Goal: Transaction & Acquisition: Purchase product/service

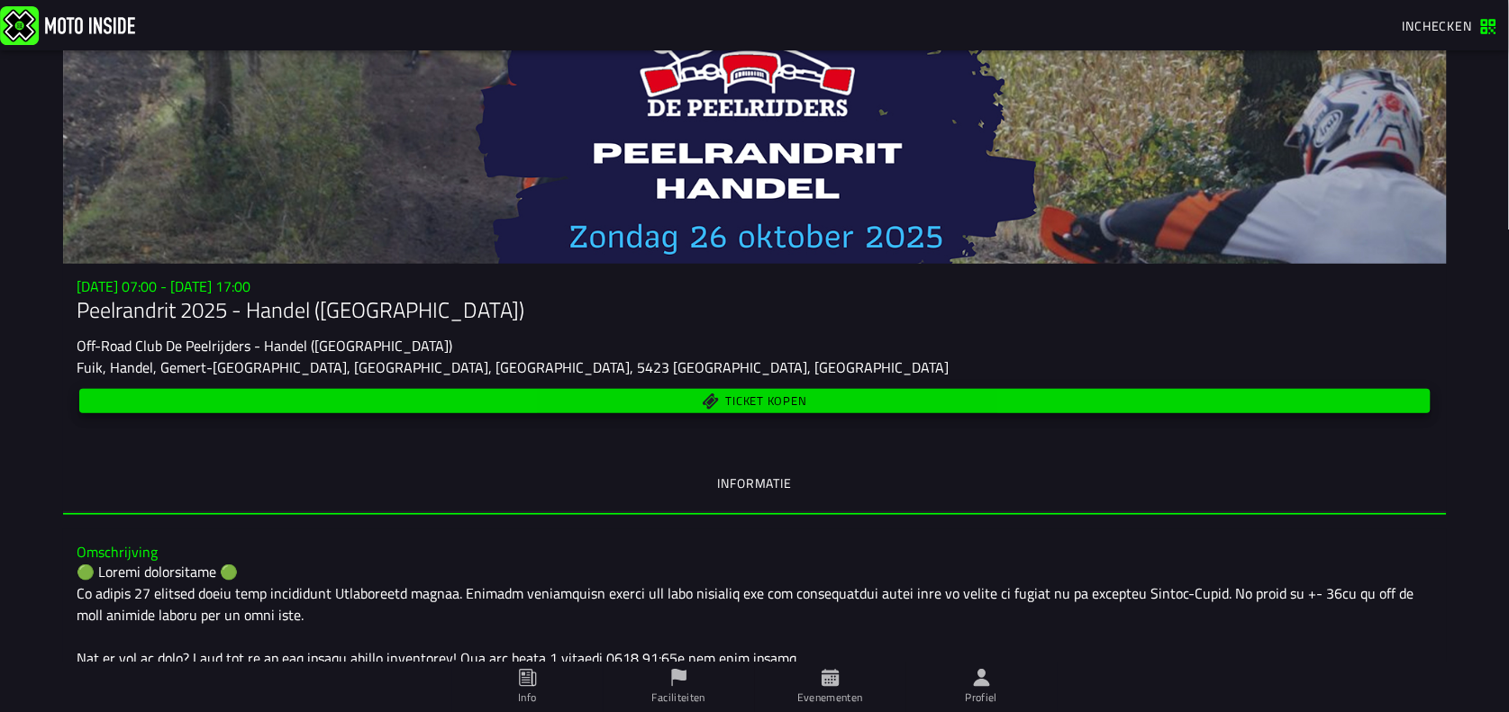
click at [757, 401] on span "Ticket kopen" at bounding box center [765, 402] width 81 height 12
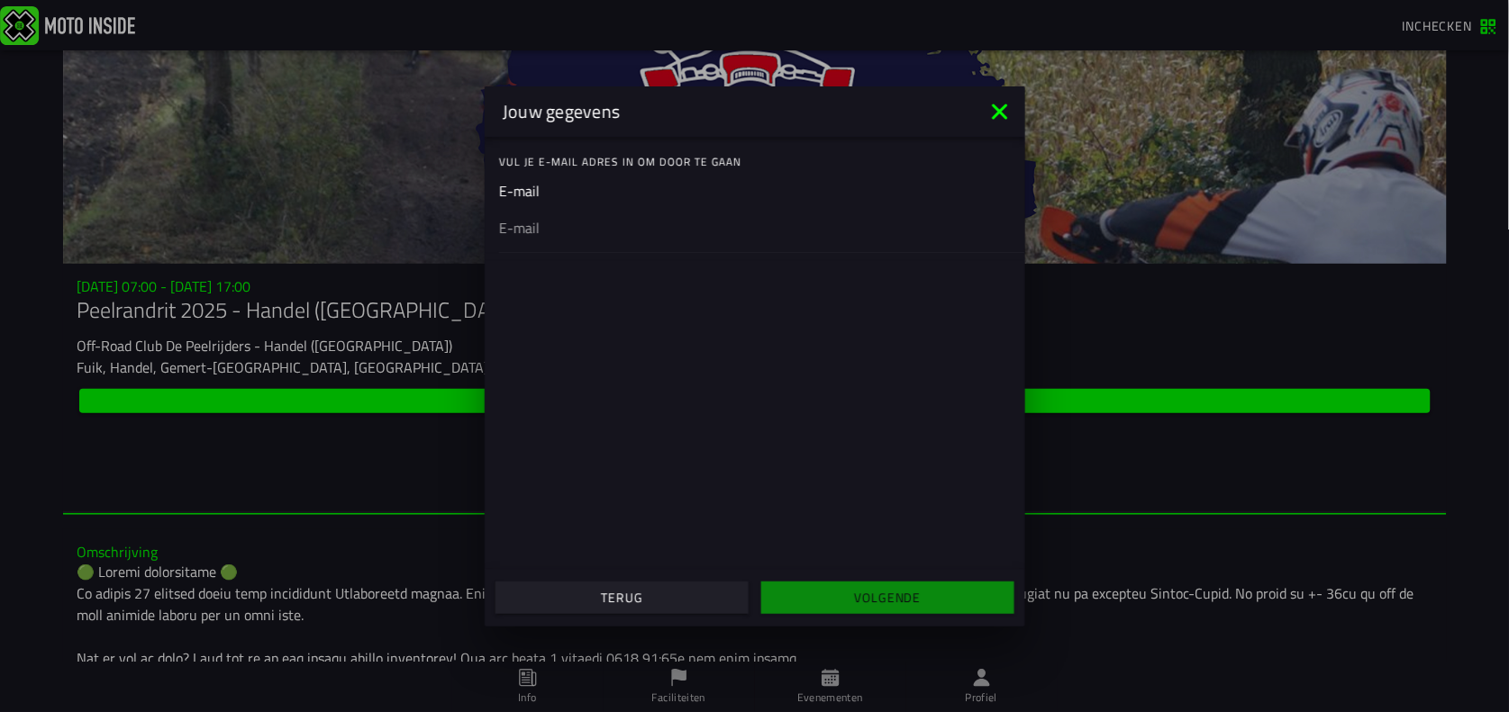
click at [763, 172] on div "Vul je E-mail adres in om door te gaan" at bounding box center [762, 162] width 526 height 36
click at [709, 169] on ion-label "Vul je E-mail adres in om door te gaan" at bounding box center [762, 162] width 526 height 16
drag, startPoint x: 706, startPoint y: 169, endPoint x: 640, endPoint y: 152, distance: 67.9
click at [640, 152] on div "Vul je E-mail adres in om door te gaan" at bounding box center [762, 162] width 526 height 36
click at [825, 366] on div "Vul je E-mail adres in om door te gaan E-mail" at bounding box center [755, 353] width 540 height 432
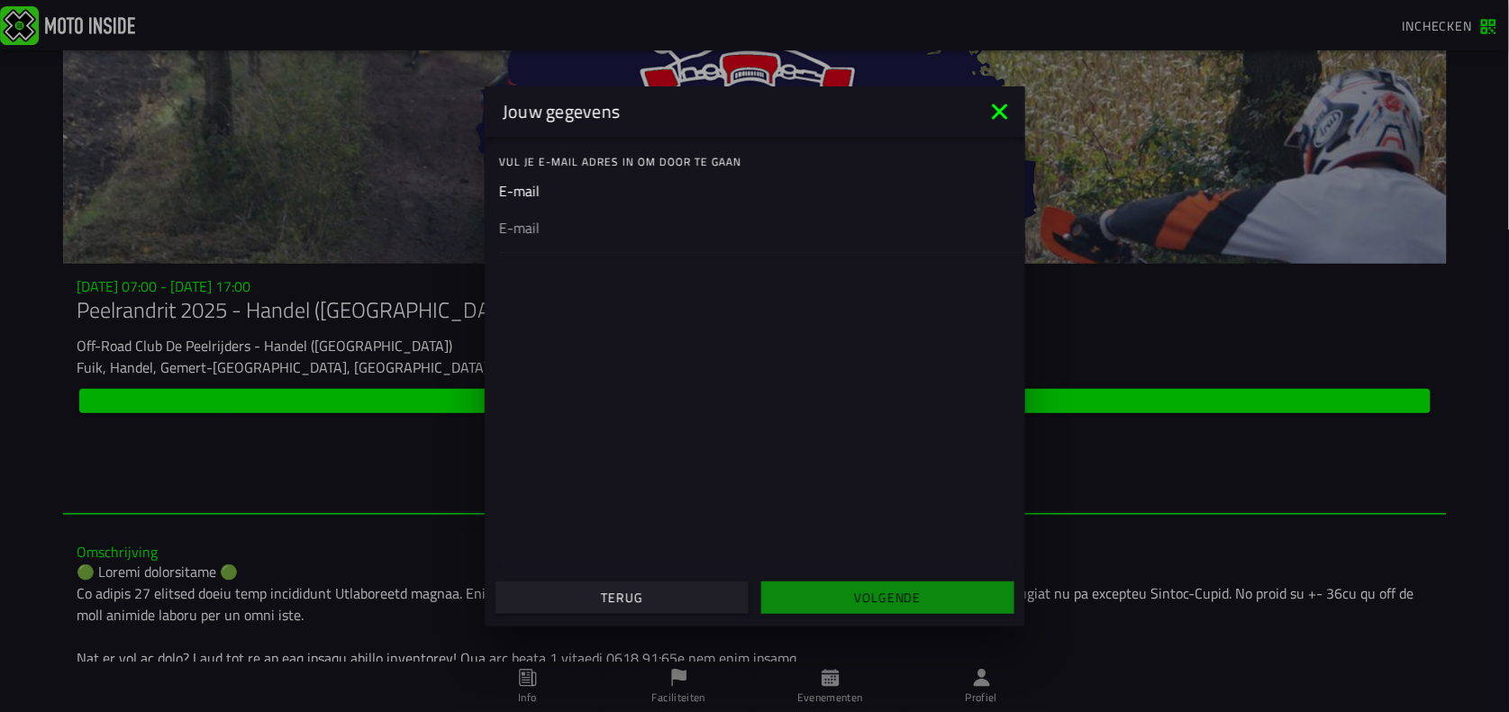
click at [875, 593] on ion-col "Volgende" at bounding box center [888, 598] width 266 height 49
click at [994, 113] on icon at bounding box center [999, 111] width 29 height 29
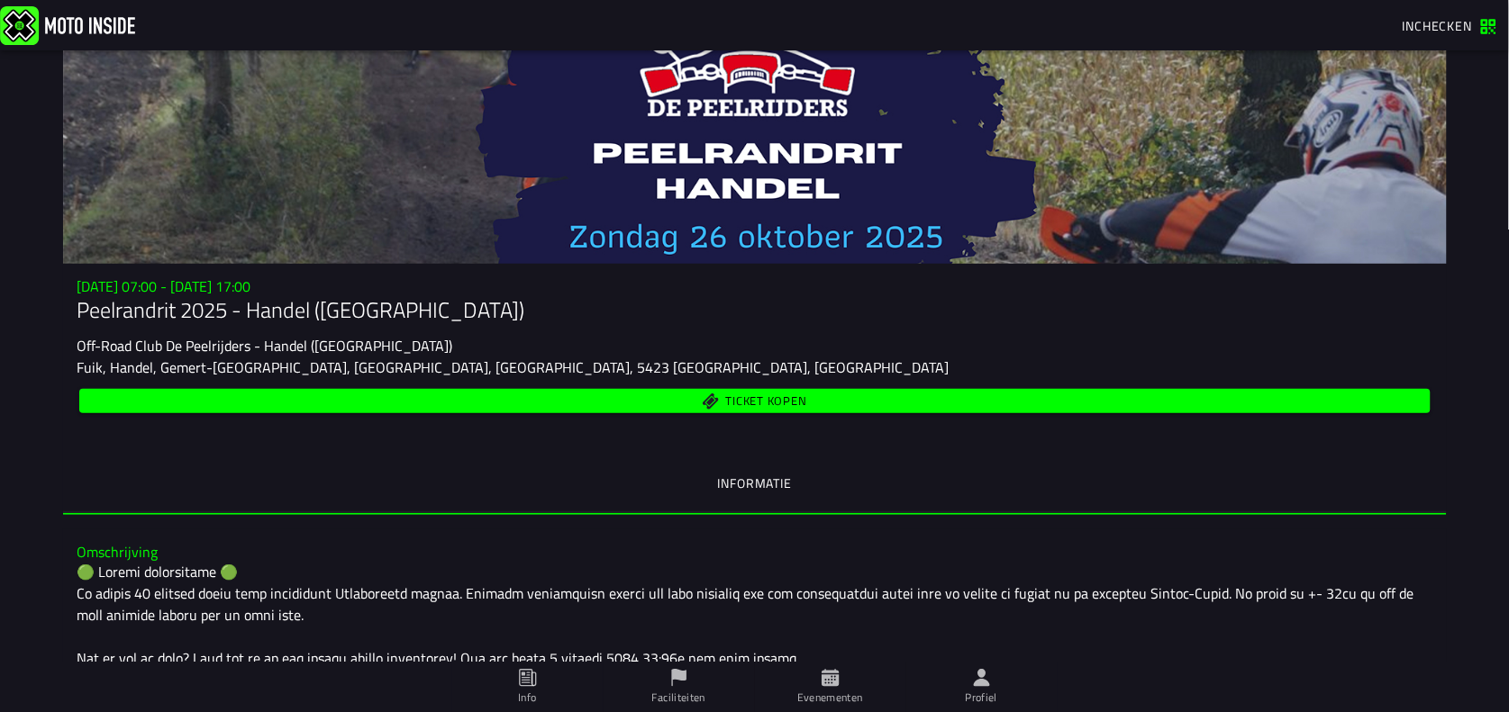
click at [737, 400] on span "Ticket kopen" at bounding box center [765, 402] width 81 height 12
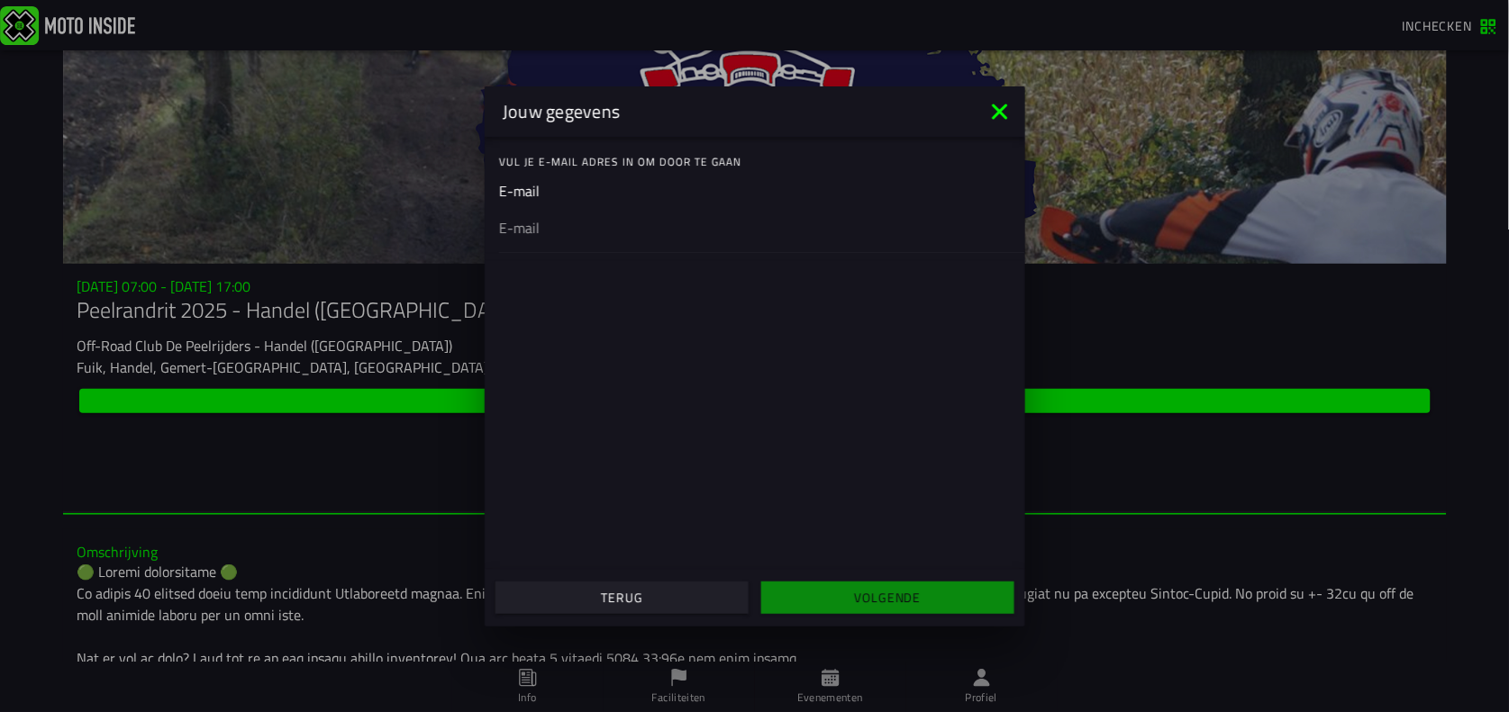
click at [523, 194] on ion-input "E-mail" at bounding box center [755, 216] width 512 height 72
drag, startPoint x: 523, startPoint y: 194, endPoint x: 576, endPoint y: 214, distance: 57.0
click at [576, 216] on input "email" at bounding box center [755, 227] width 512 height 22
type input "chris.beyers@telenet.be"
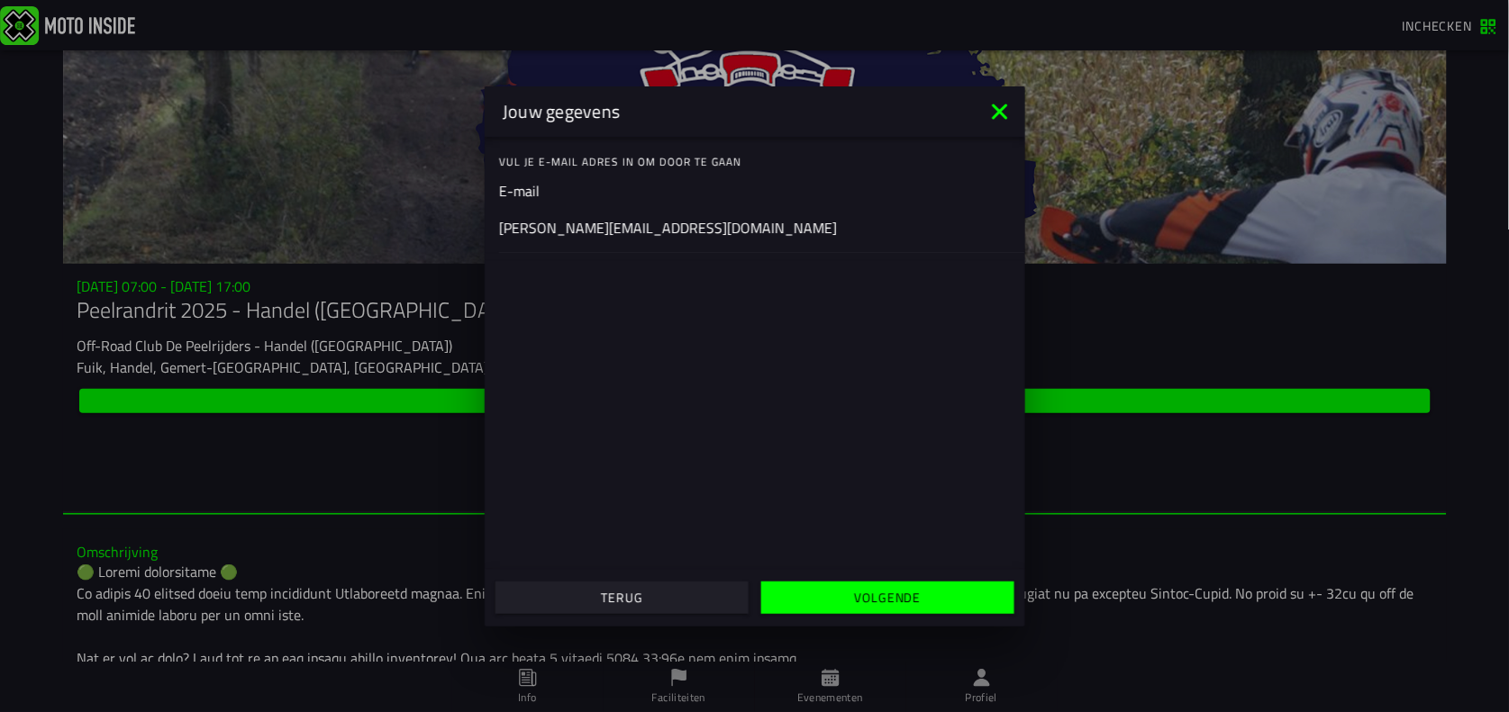
click at [0, 0] on slot "Volgende" at bounding box center [0, 0] width 0 height 0
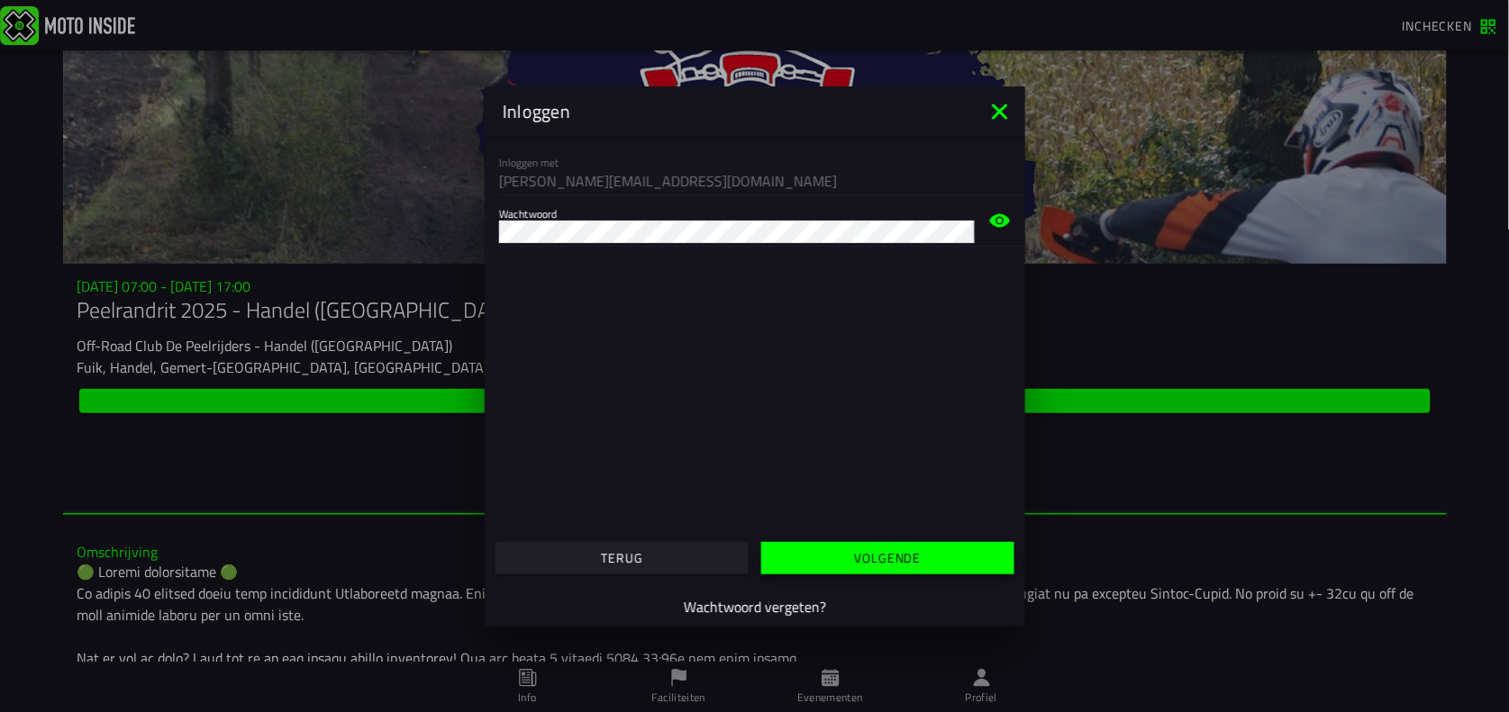
click at [0, 0] on slot "Volgende" at bounding box center [0, 0] width 0 height 0
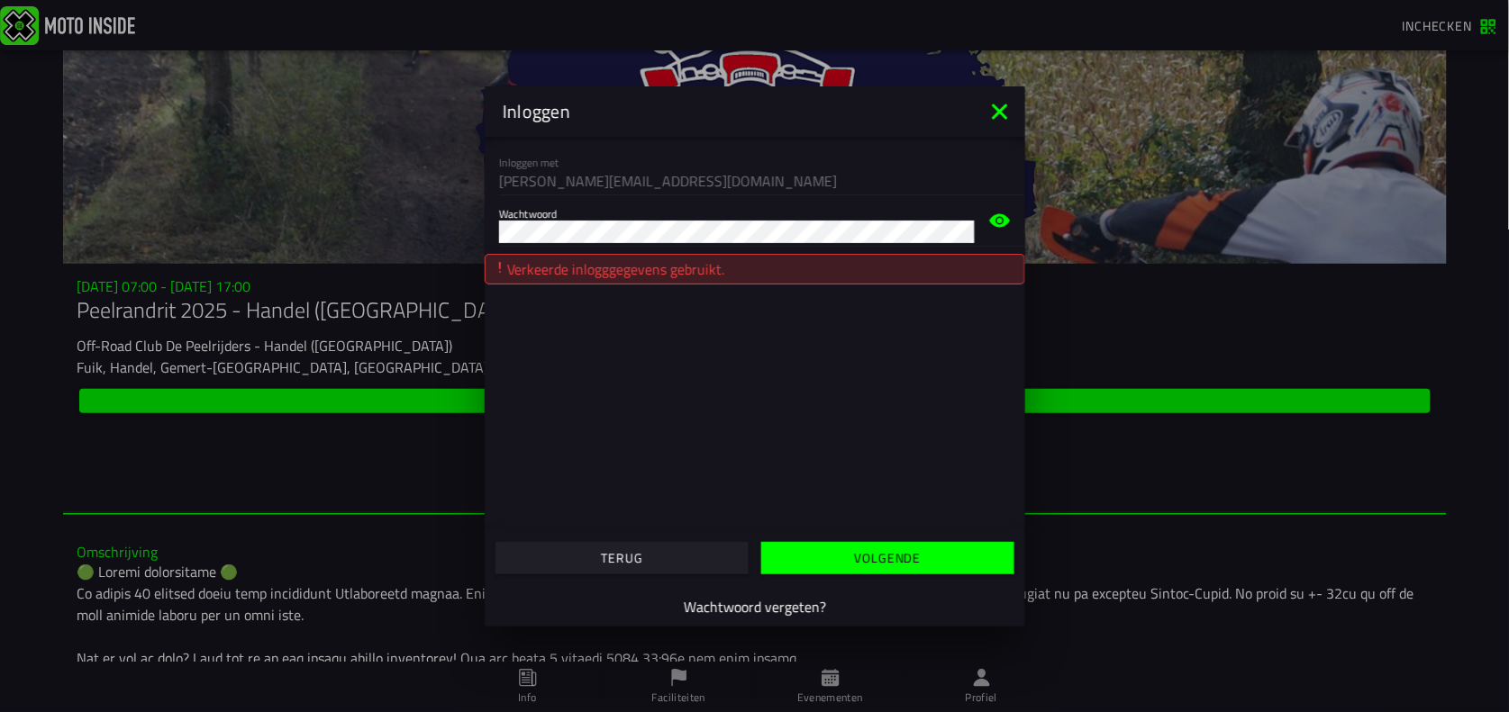
click at [728, 328] on div "Inloggen met chris.beyers@telenet.be Wachtwoord Verkeerde inlogggegevens gebrui…" at bounding box center [755, 333] width 540 height 393
click at [1002, 219] on icon at bounding box center [1000, 221] width 22 height 22
click at [0, 0] on slot "Volgende" at bounding box center [0, 0] width 0 height 0
click at [681, 274] on div "Verkeerde inlogggegevens gebruikt." at bounding box center [755, 269] width 540 height 31
click at [0, 0] on slot "Volgende" at bounding box center [0, 0] width 0 height 0
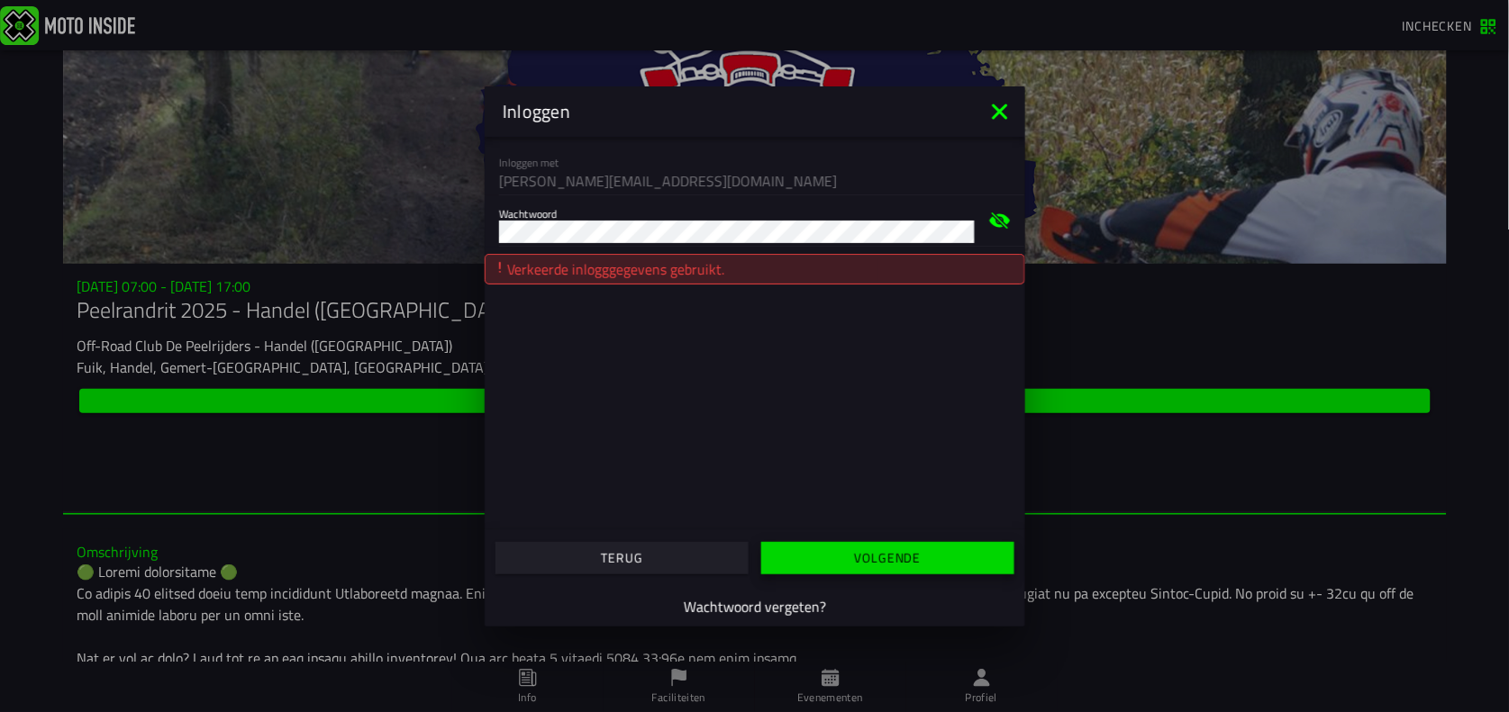
click at [885, 545] on button "button" at bounding box center [887, 558] width 253 height 32
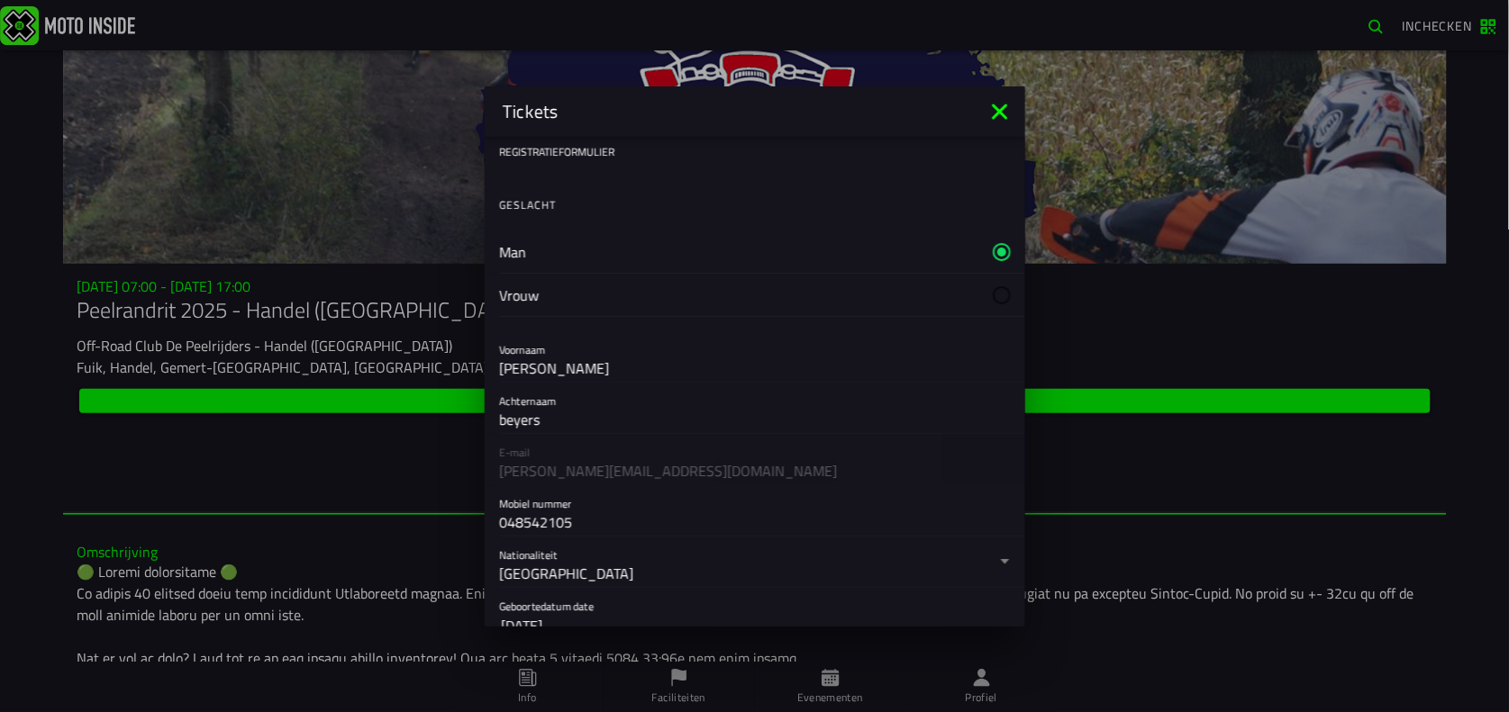
click at [548, 242] on label "Man" at bounding box center [755, 252] width 512 height 42
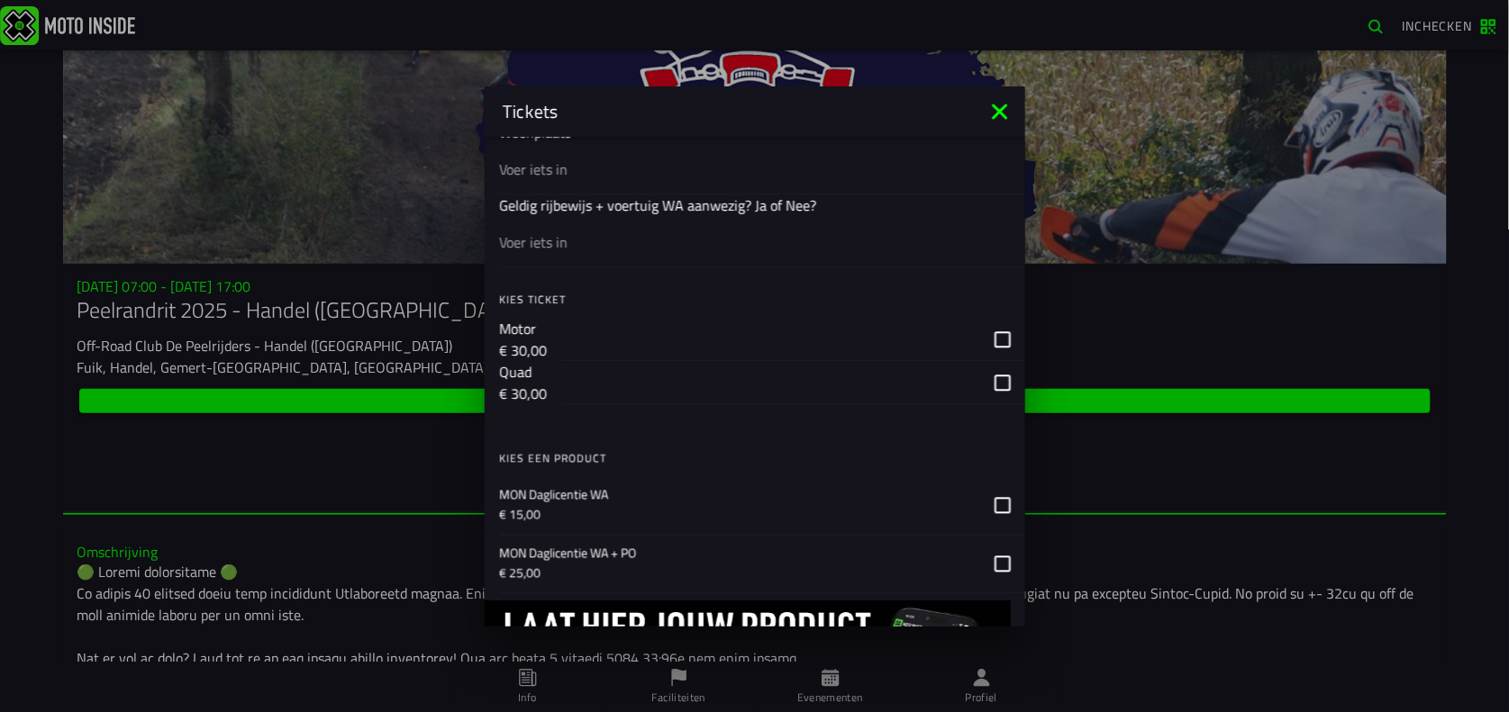
scroll to position [1017, 0]
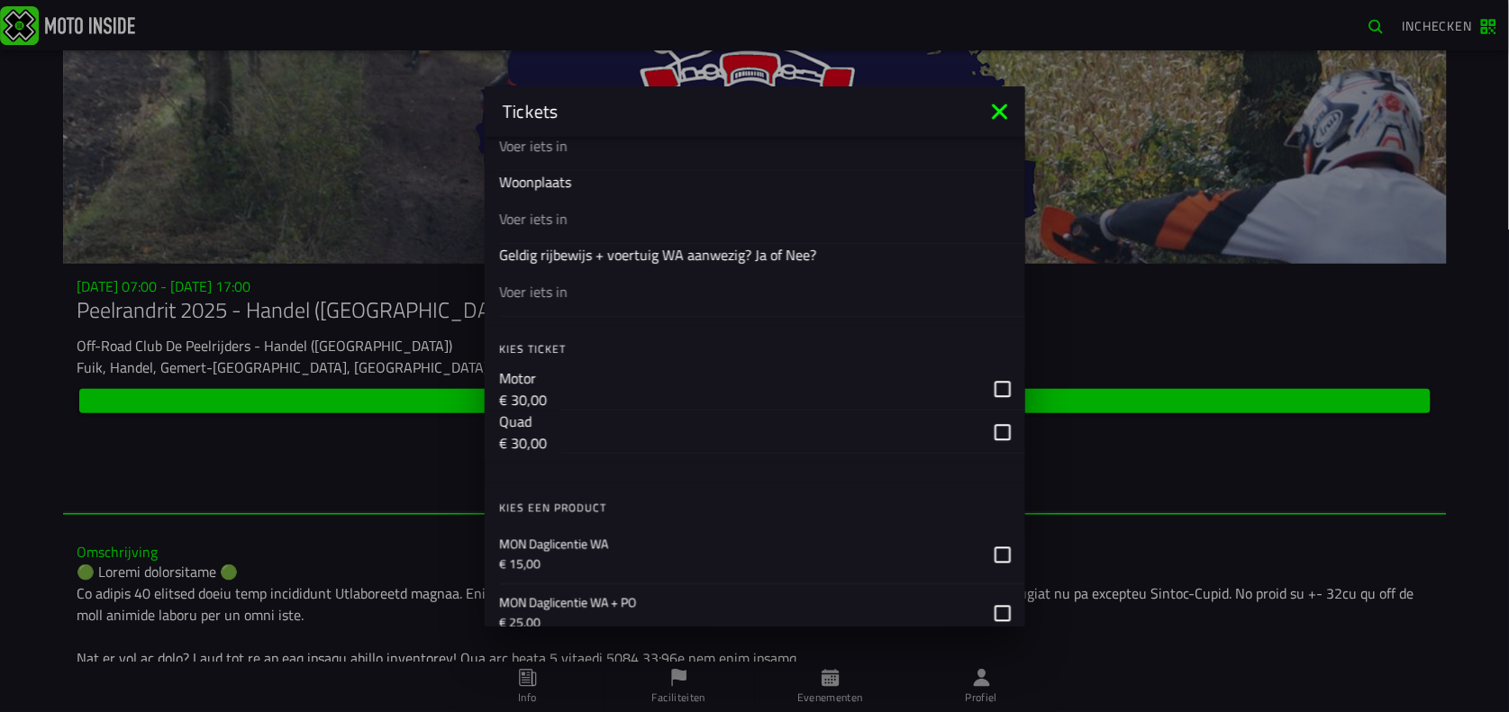
click at [985, 394] on div "button" at bounding box center [793, 389] width 464 height 43
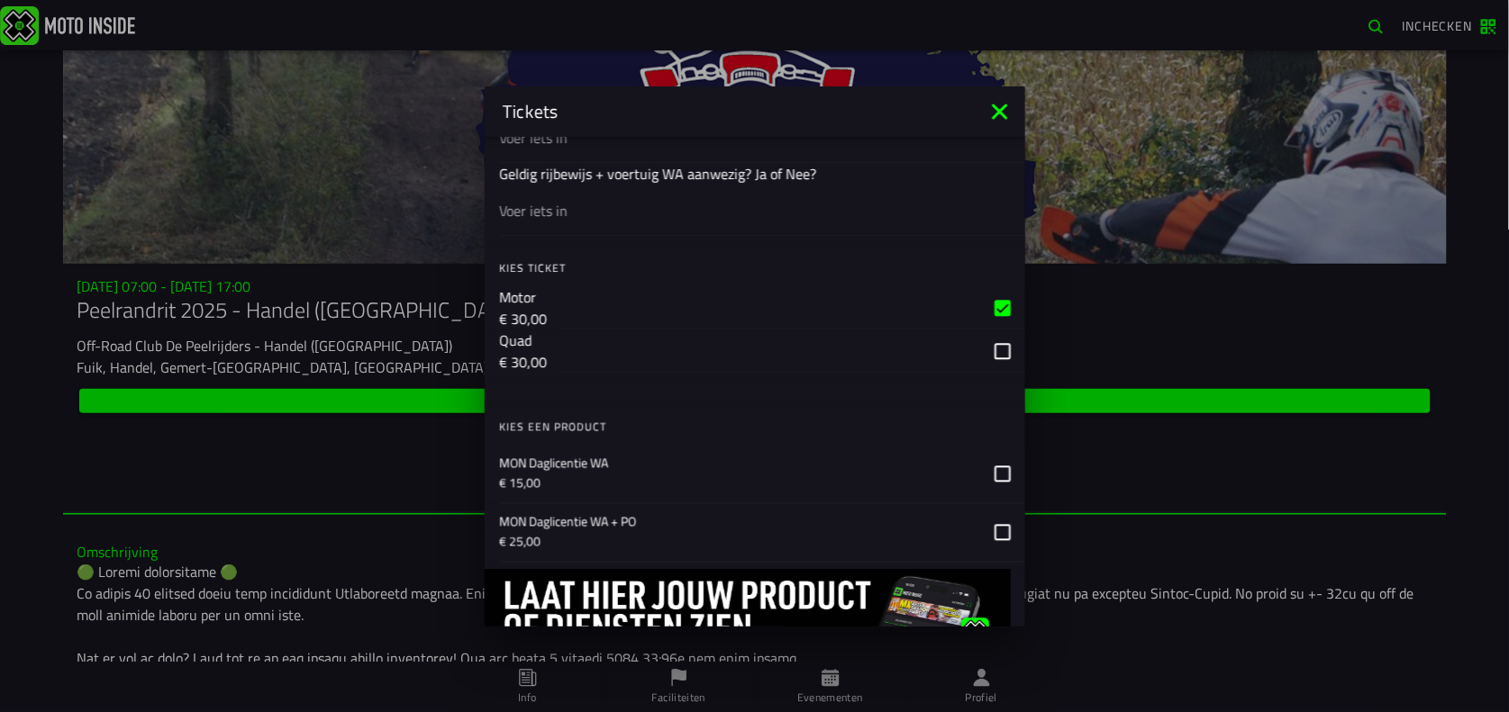
scroll to position [1102, 0]
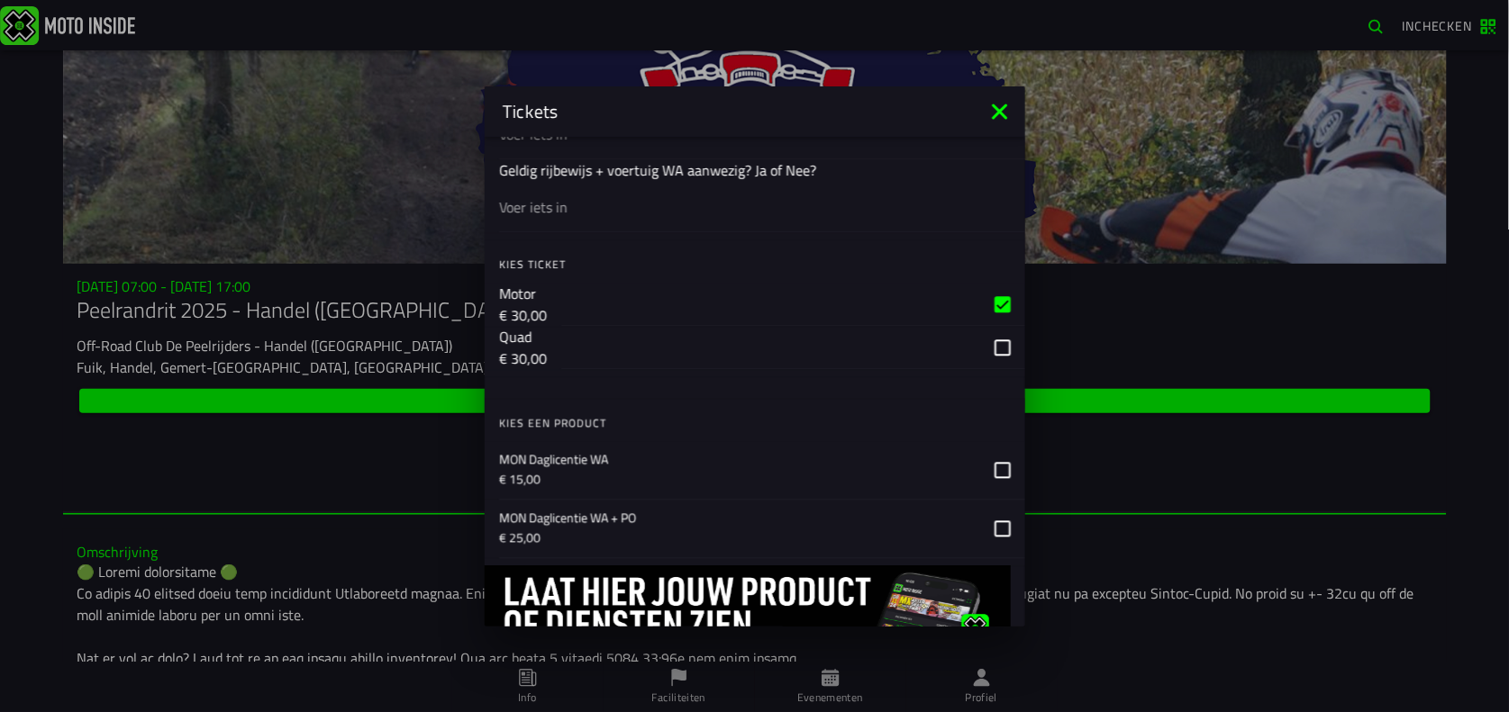
click at [994, 469] on icon at bounding box center [1002, 470] width 16 height 16
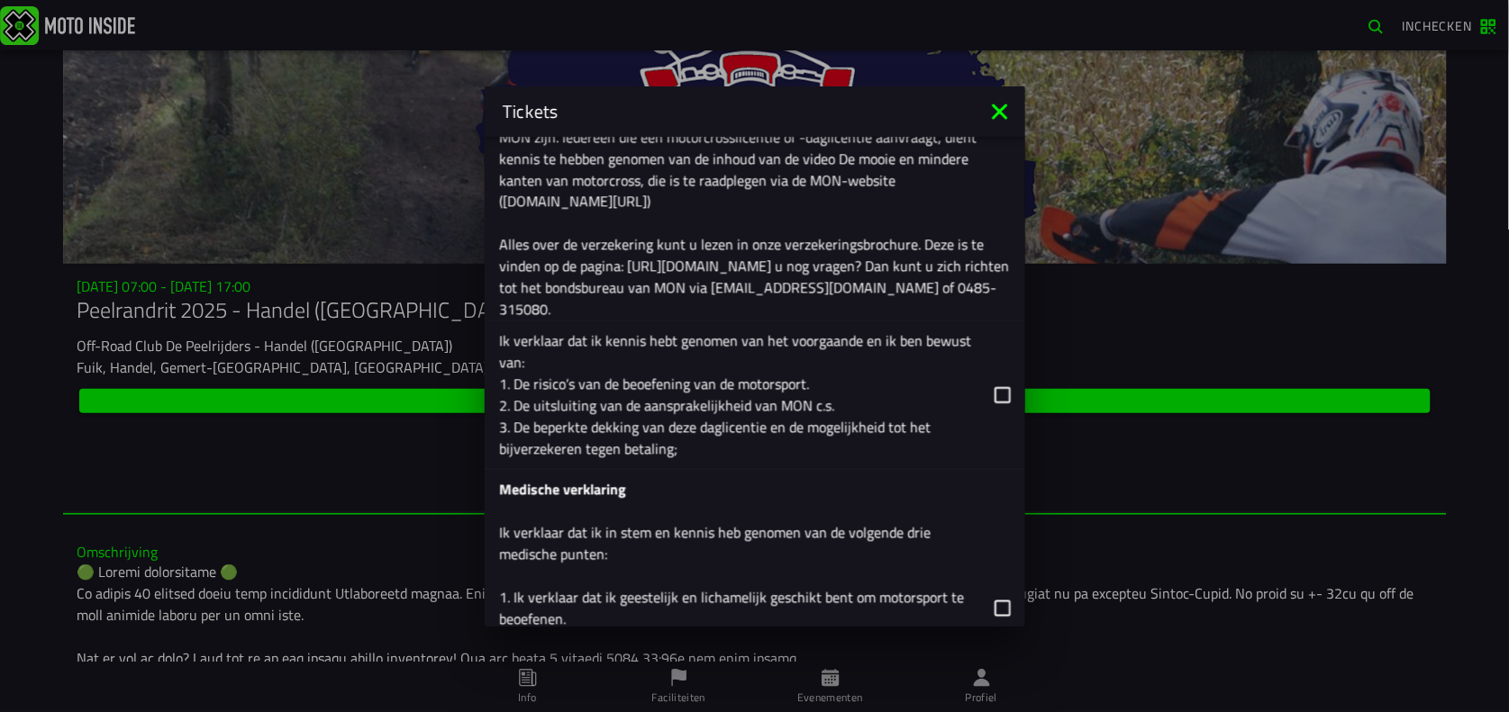
scroll to position [2262, 0]
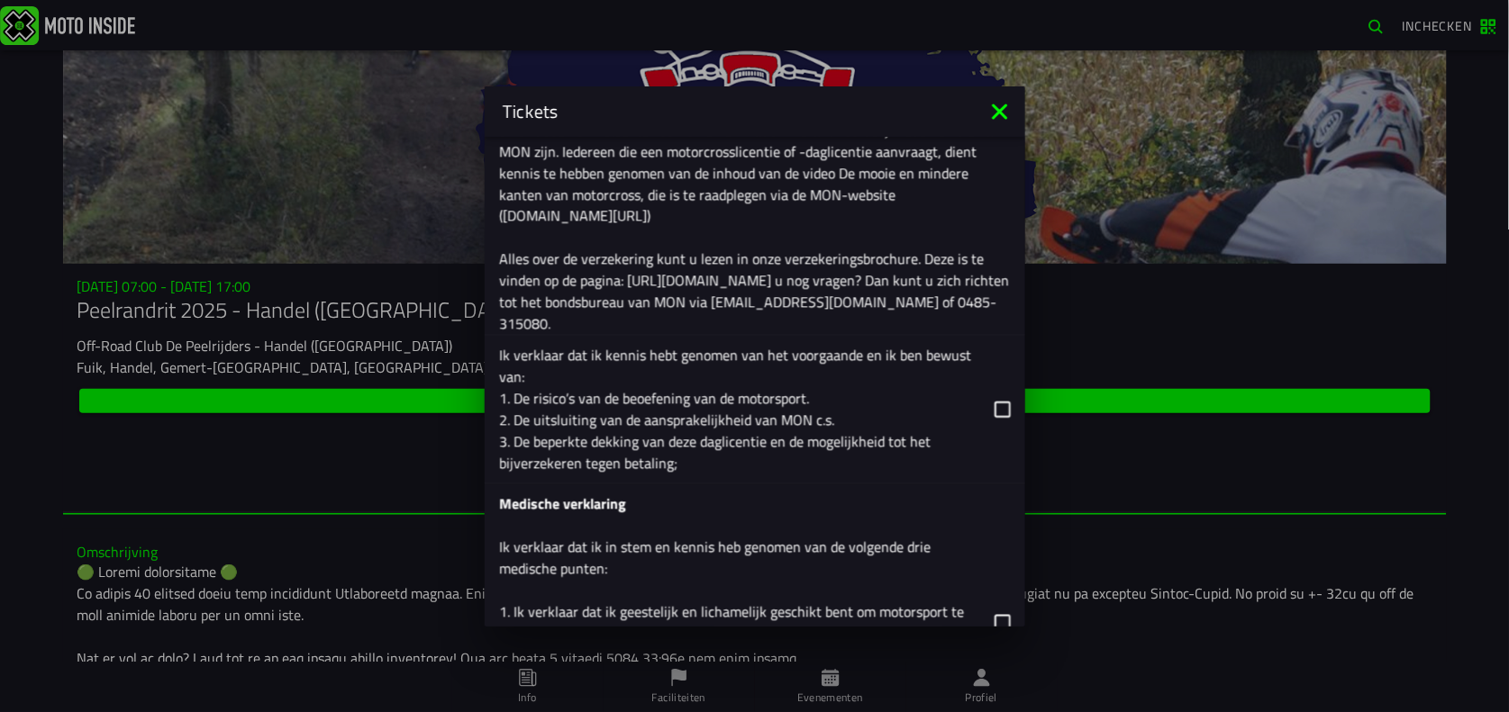
click at [994, 412] on icon at bounding box center [1002, 410] width 16 height 16
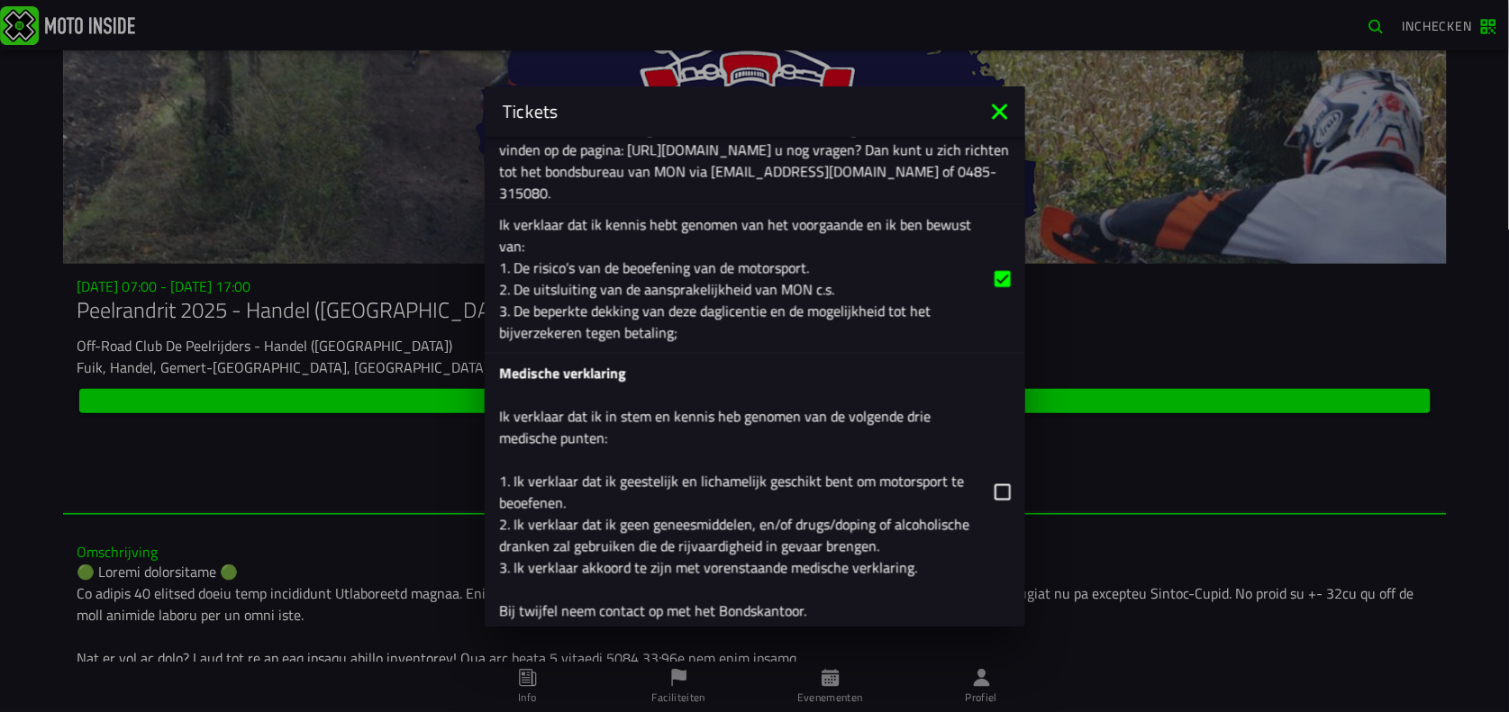
scroll to position [2461, 0]
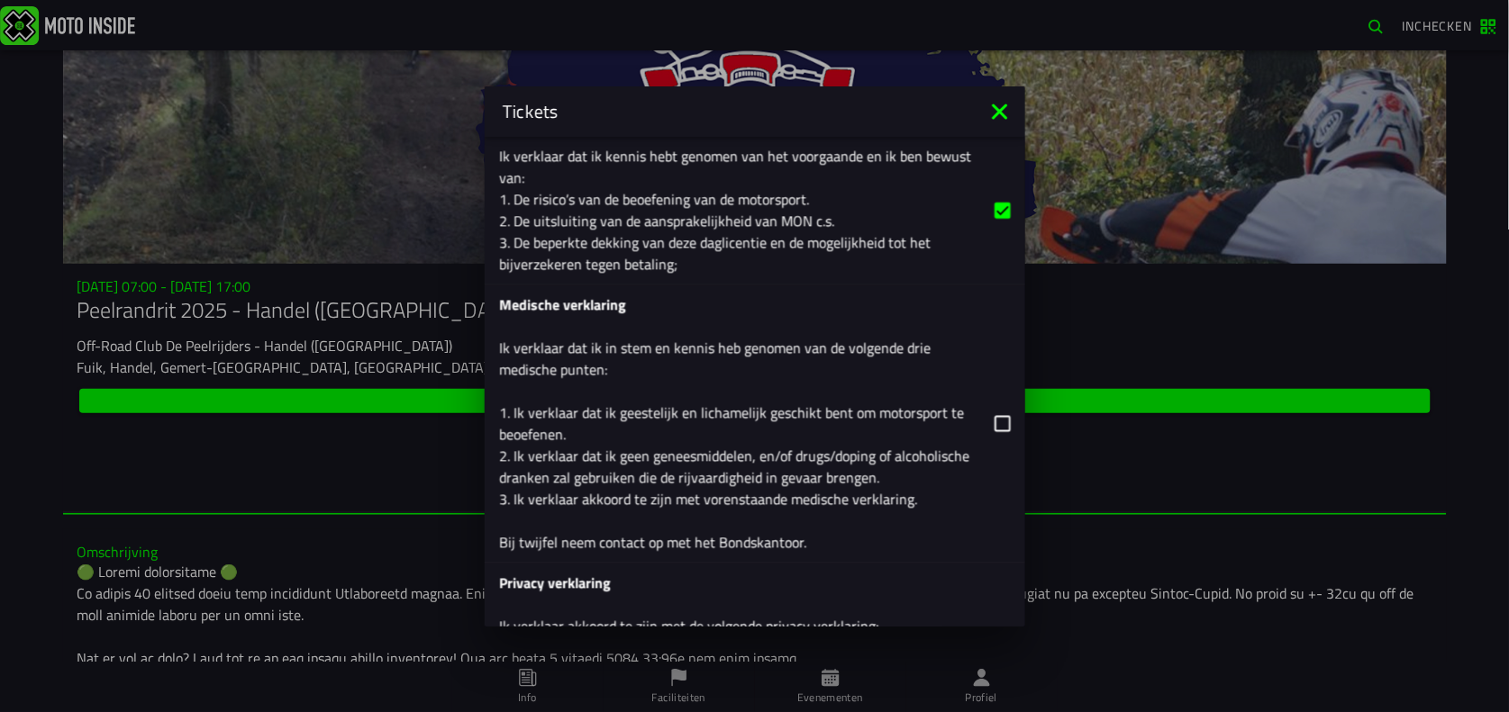
click at [994, 425] on icon at bounding box center [1002, 424] width 16 height 16
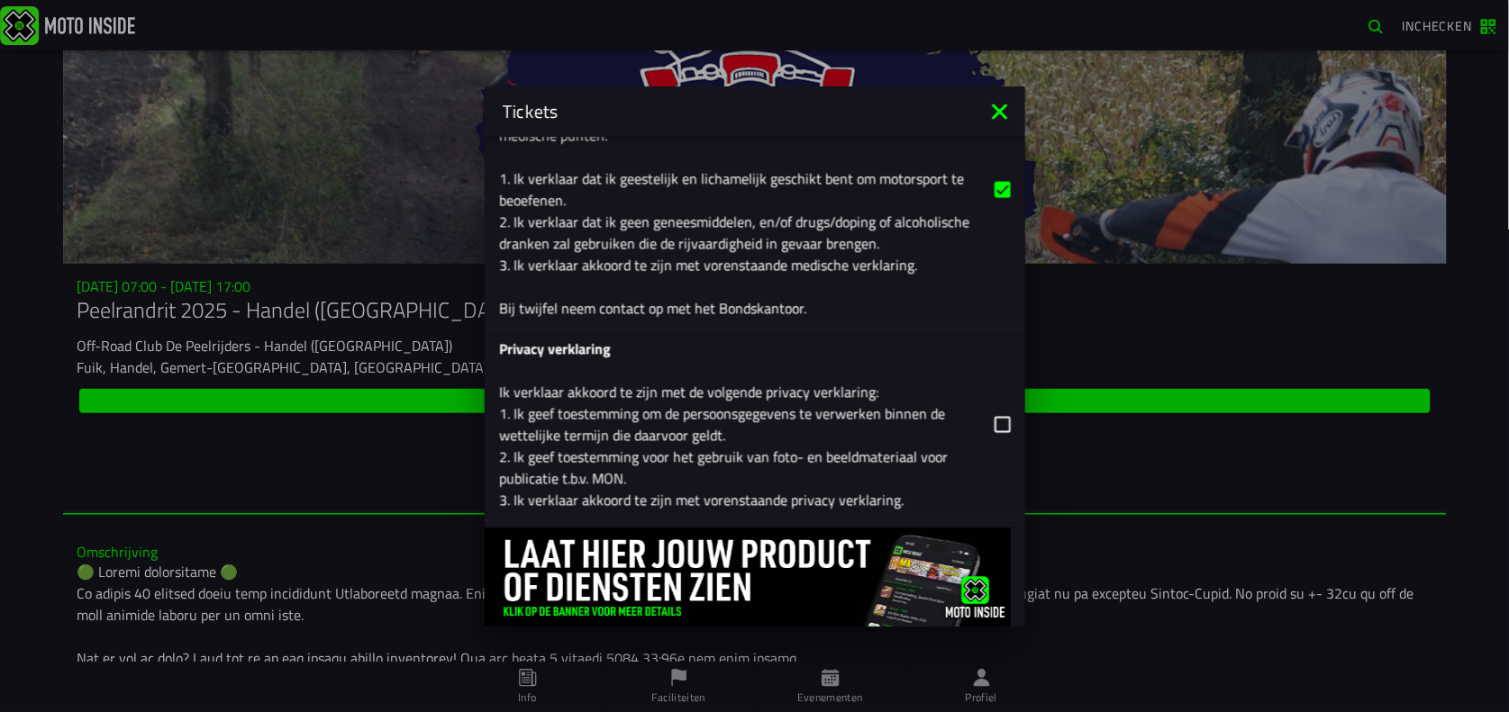
scroll to position [2747, 0]
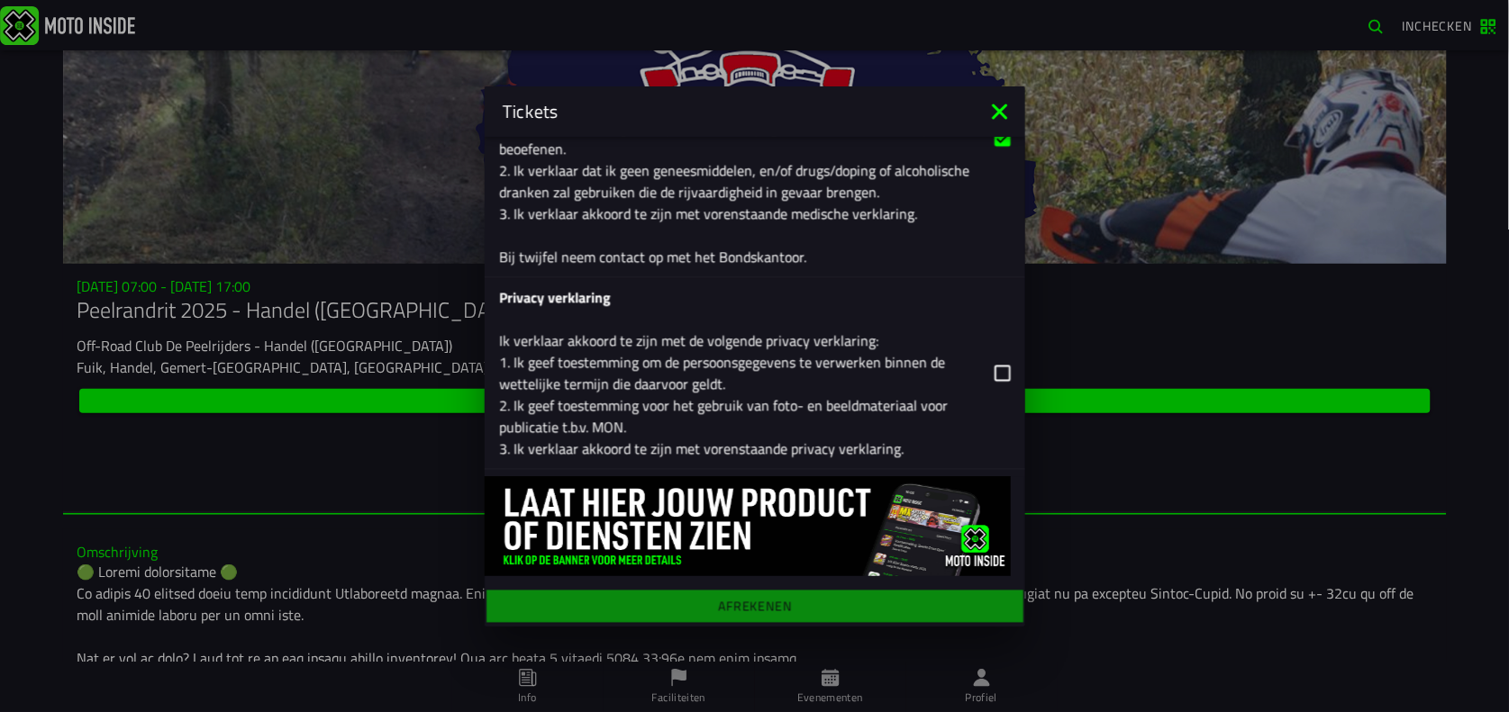
click at [744, 604] on div "Registratieformulier Geslacht Man Vrouw Voornaam chris Achternaam beyers E-mail…" at bounding box center [755, 382] width 540 height 490
click at [994, 370] on icon at bounding box center [1002, 374] width 16 height 16
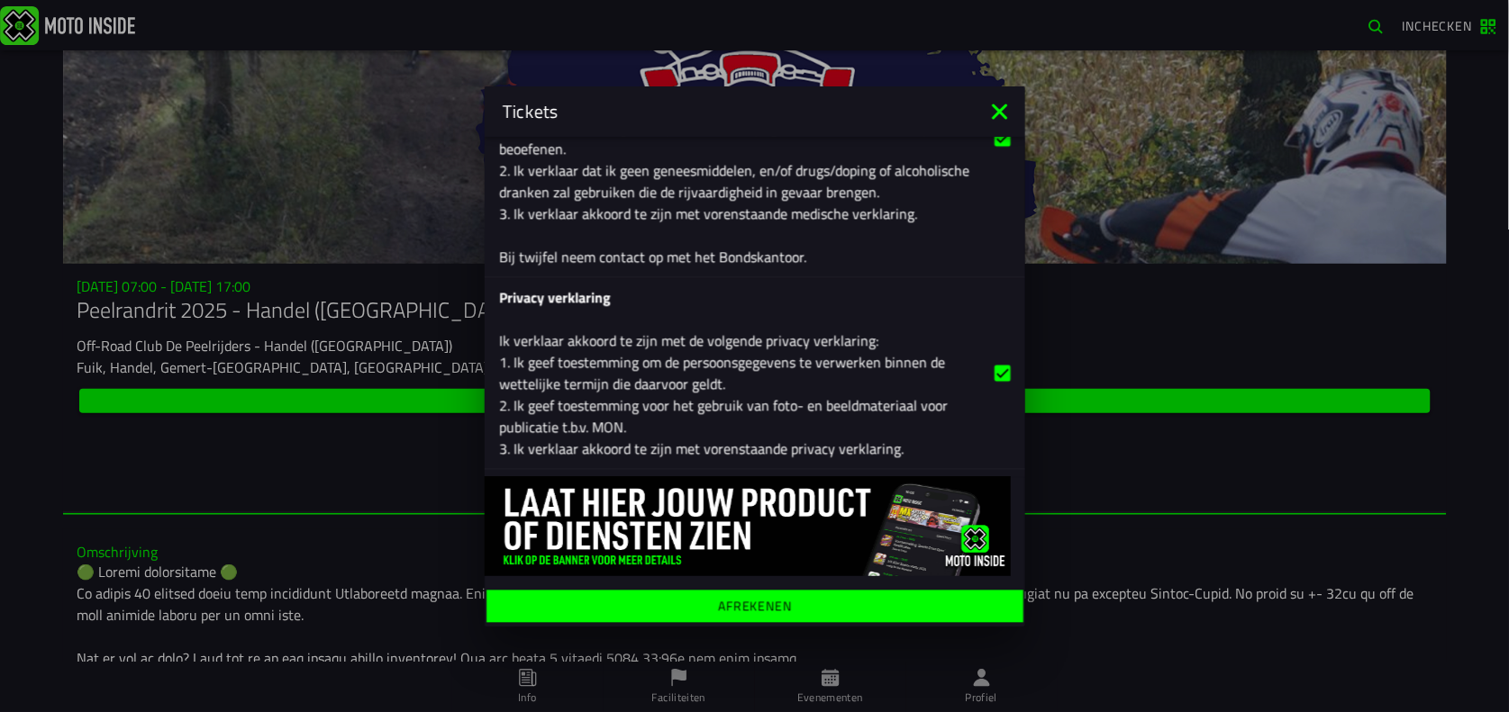
click at [748, 603] on ion-label "Afrekenen" at bounding box center [755, 606] width 74 height 13
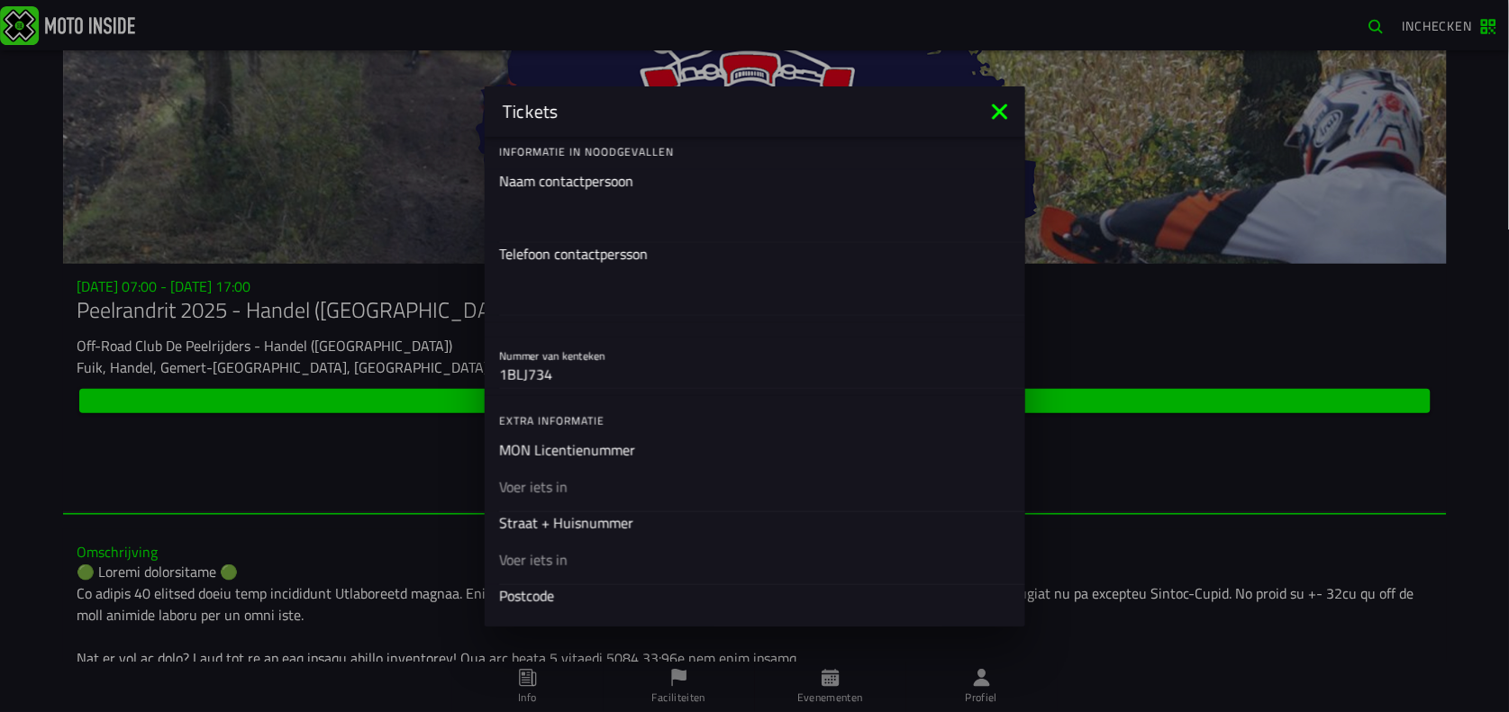
scroll to position [566, 0]
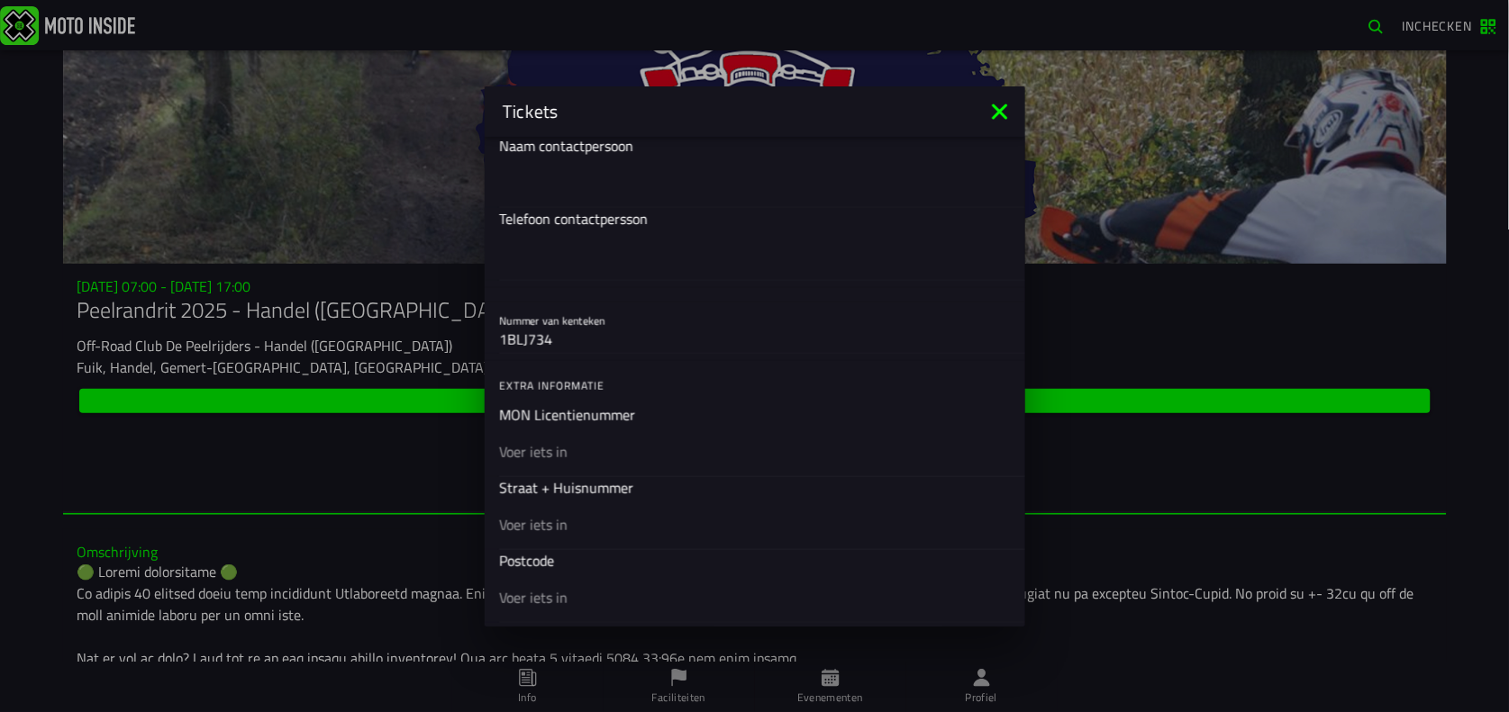
click at [546, 514] on input "text" at bounding box center [755, 524] width 512 height 22
type input "Venstraat 59"
type input "2990"
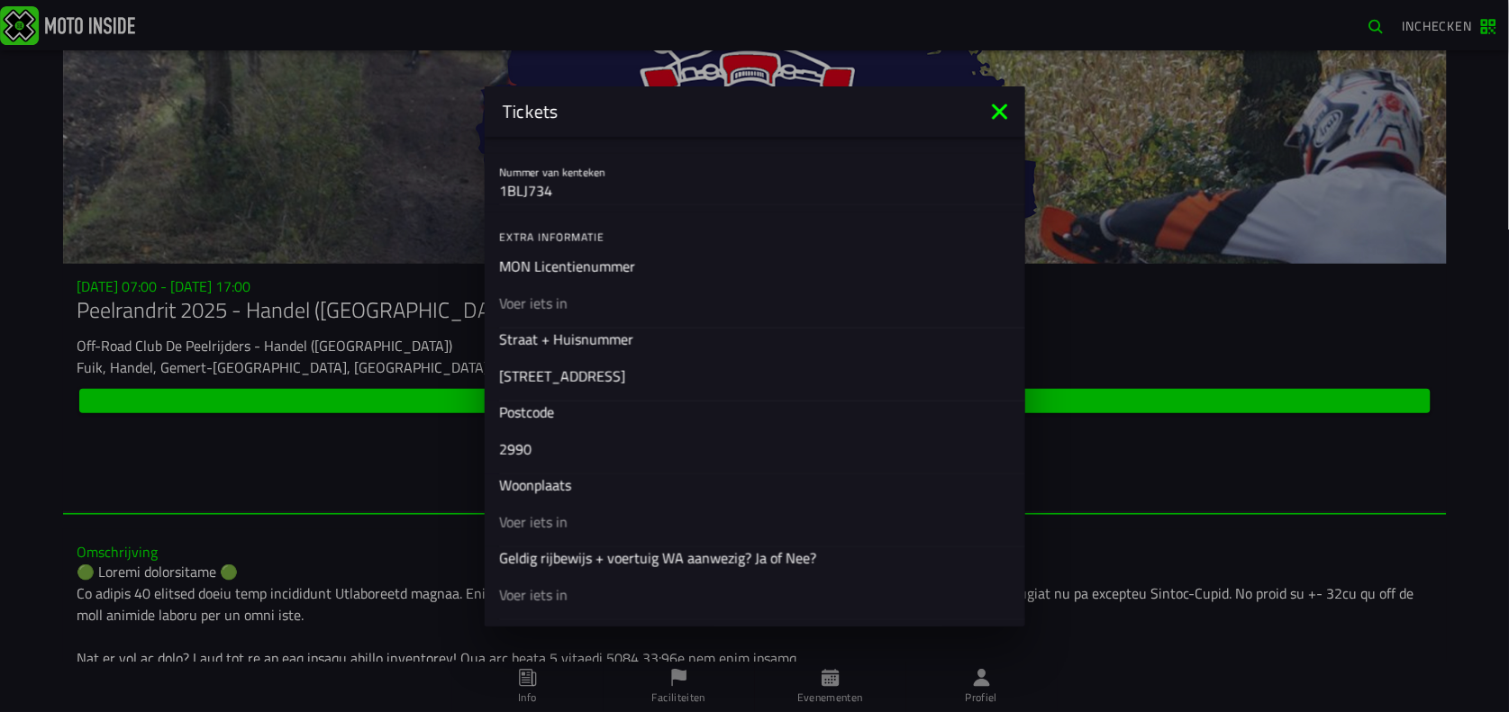
scroll to position [735, 0]
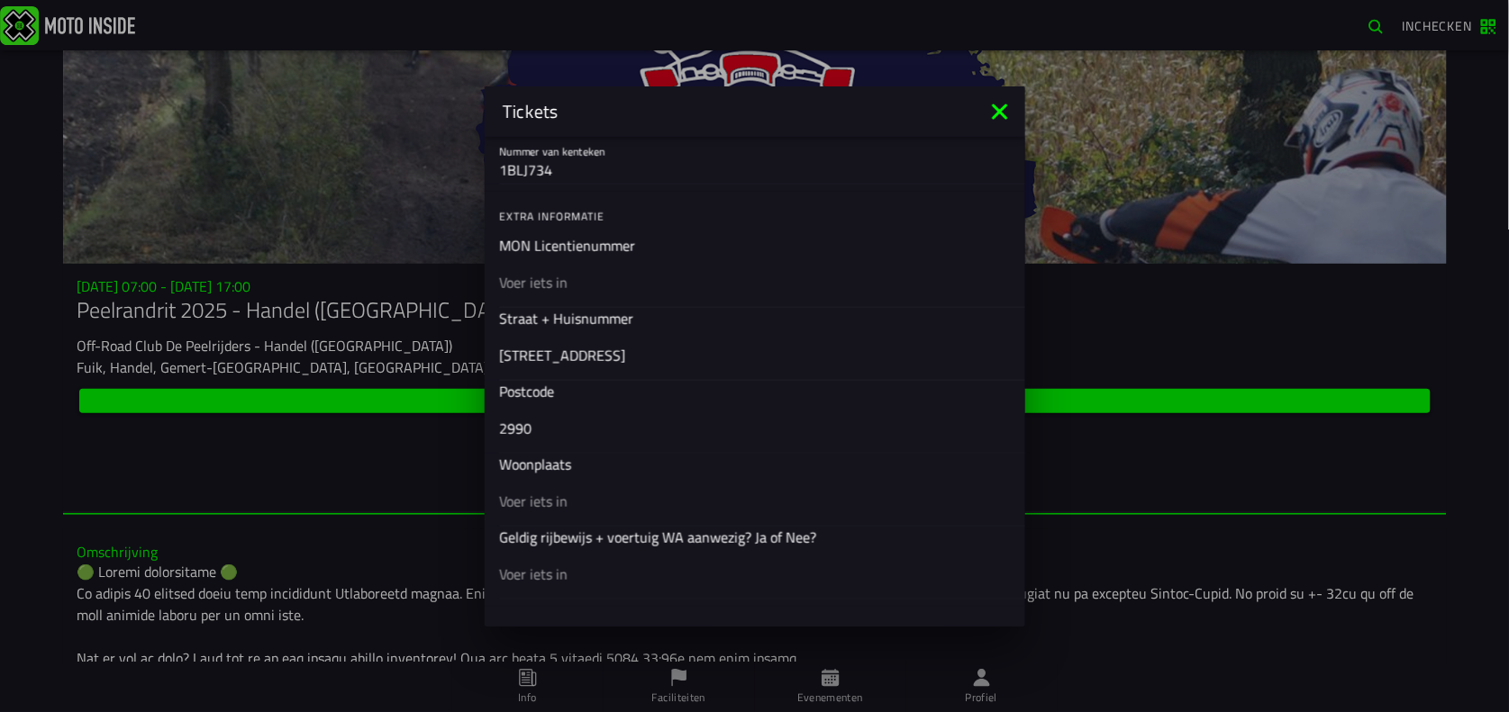
click at [517, 494] on input "text" at bounding box center [755, 501] width 512 height 22
type input "Wuustwezel"
click at [589, 582] on input "text" at bounding box center [755, 574] width 512 height 22
click at [578, 563] on input "text" at bounding box center [755, 574] width 512 height 22
type input "ja"
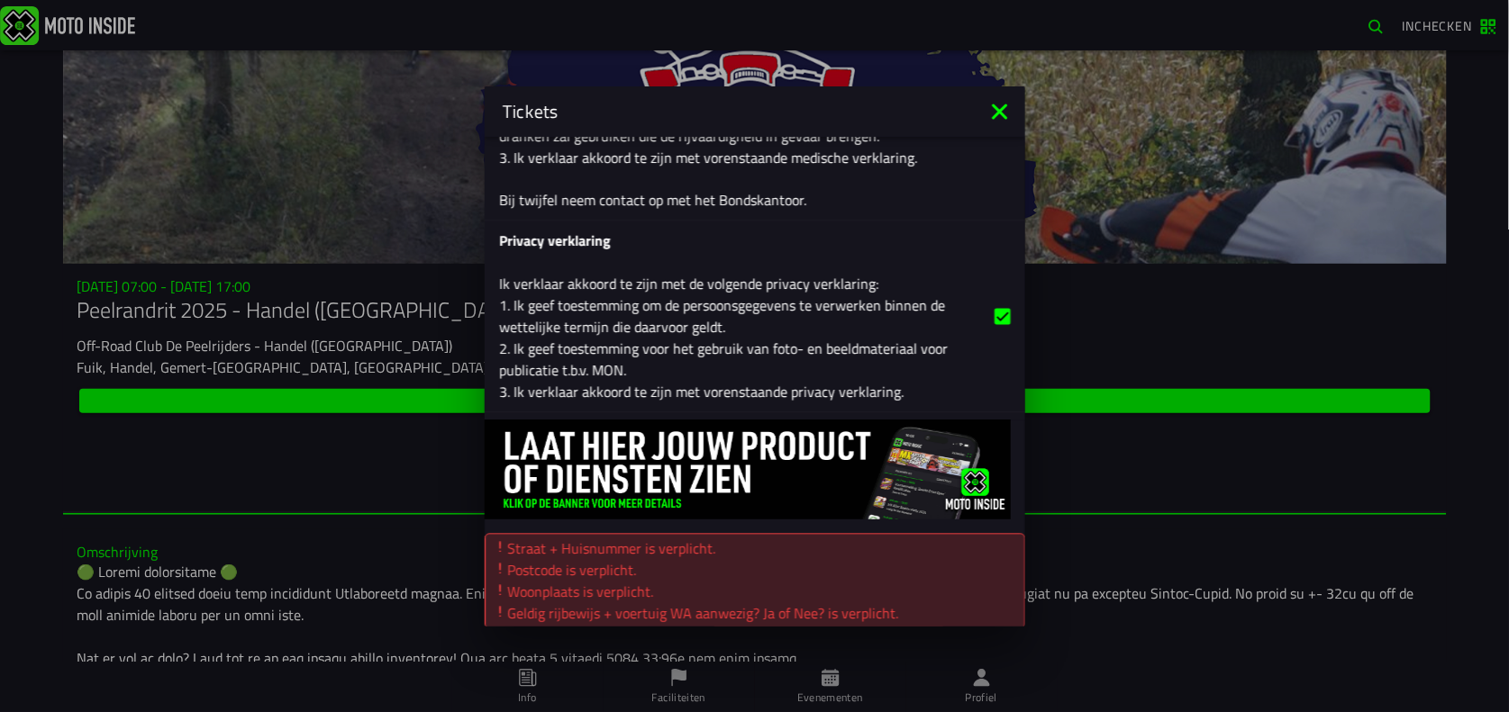
scroll to position [2847, 0]
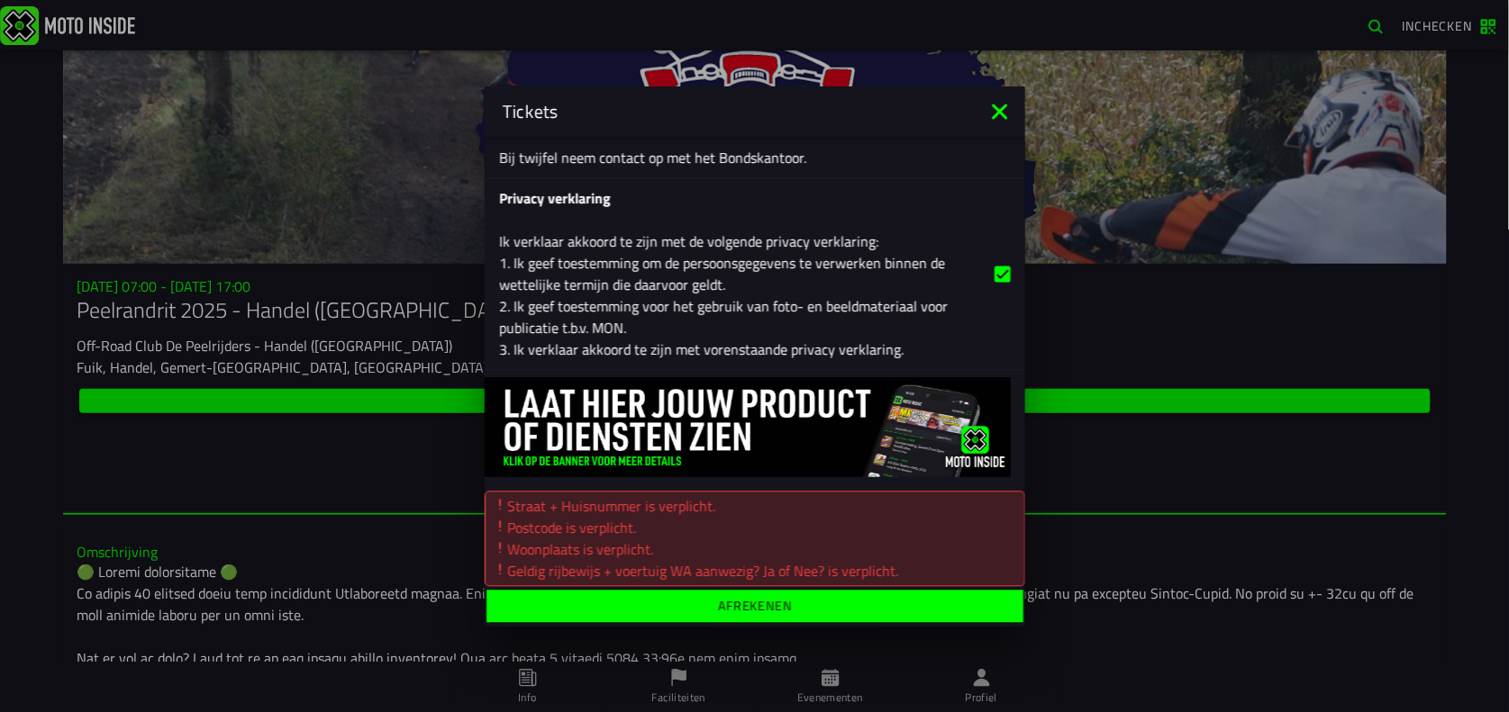
click at [726, 608] on ion-label "Afrekenen" at bounding box center [755, 606] width 74 height 13
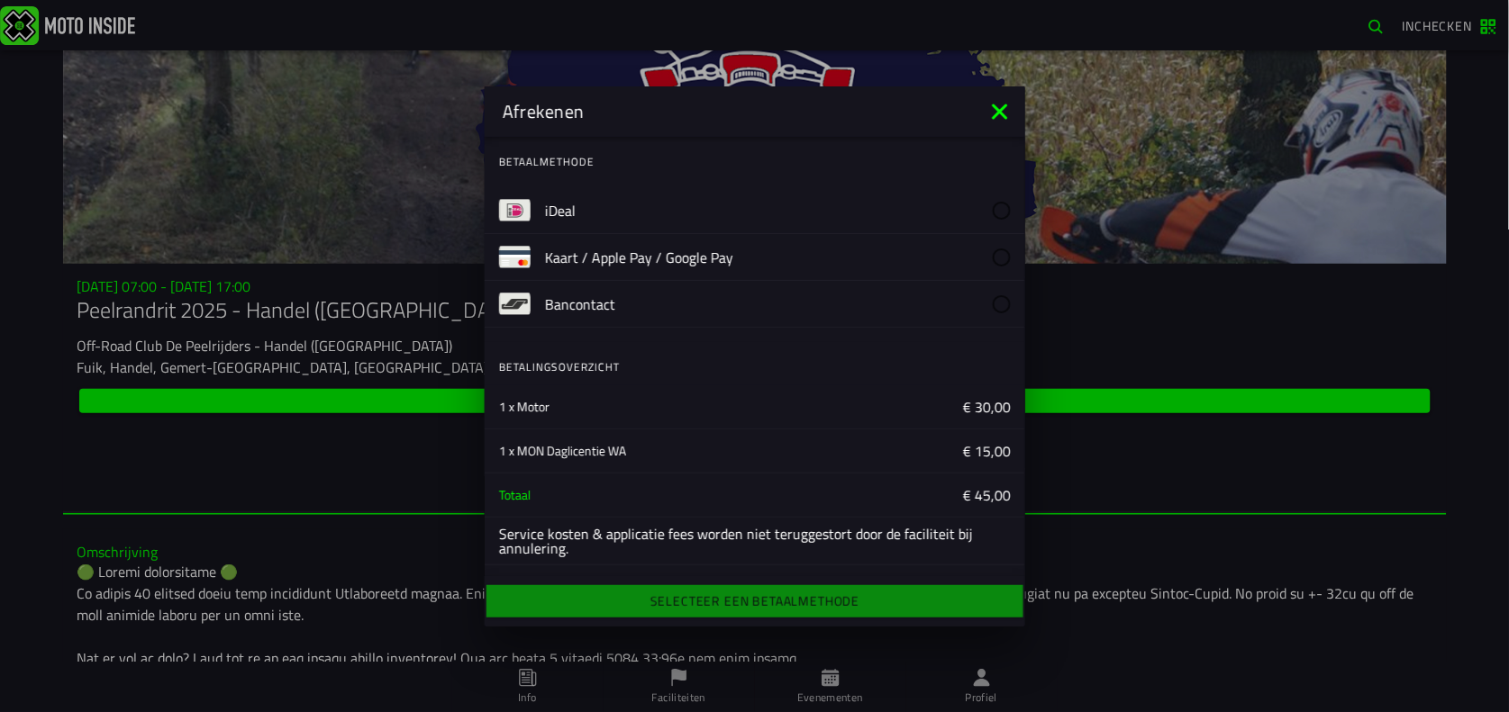
click at [0, 0] on slot "Bancontact" at bounding box center [0, 0] width 0 height 0
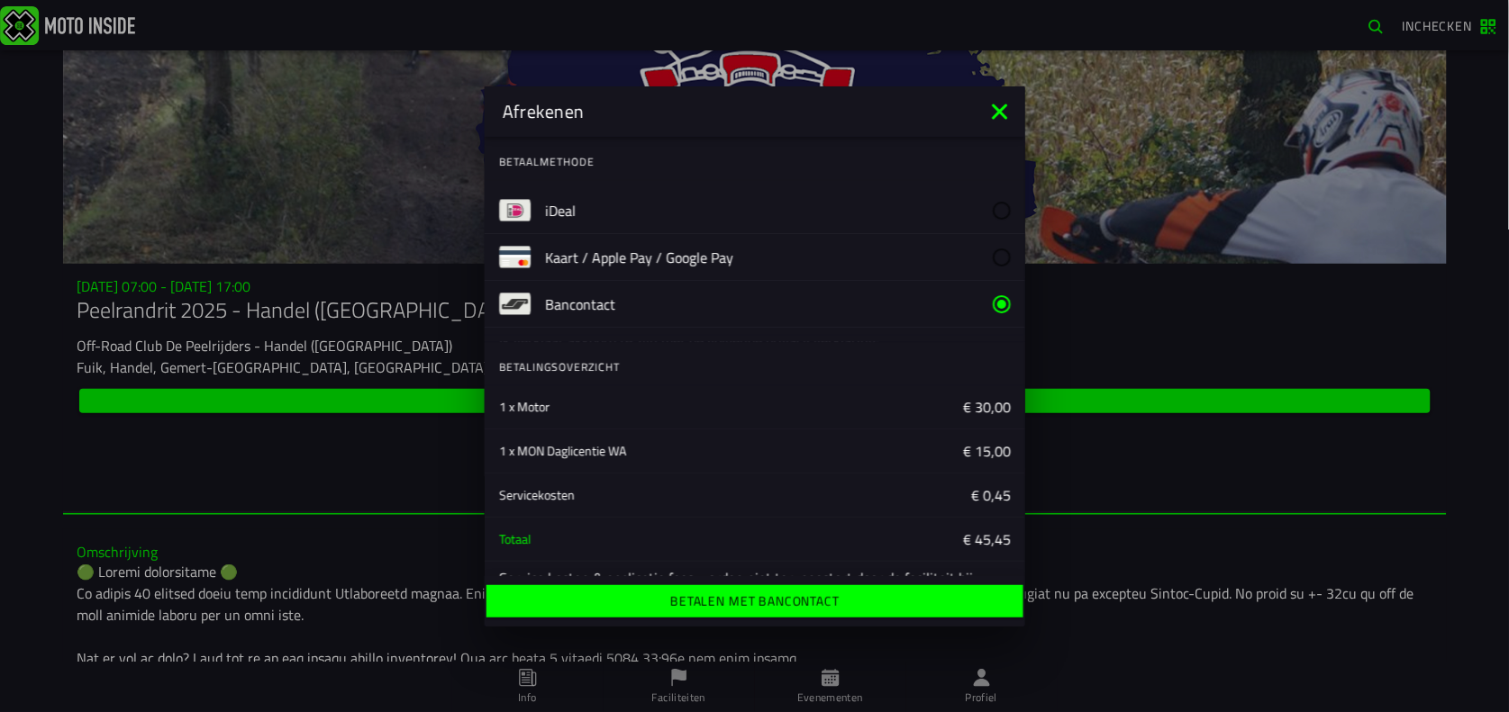
click at [769, 595] on ion-label "Betalen met Bancontact" at bounding box center [754, 601] width 168 height 13
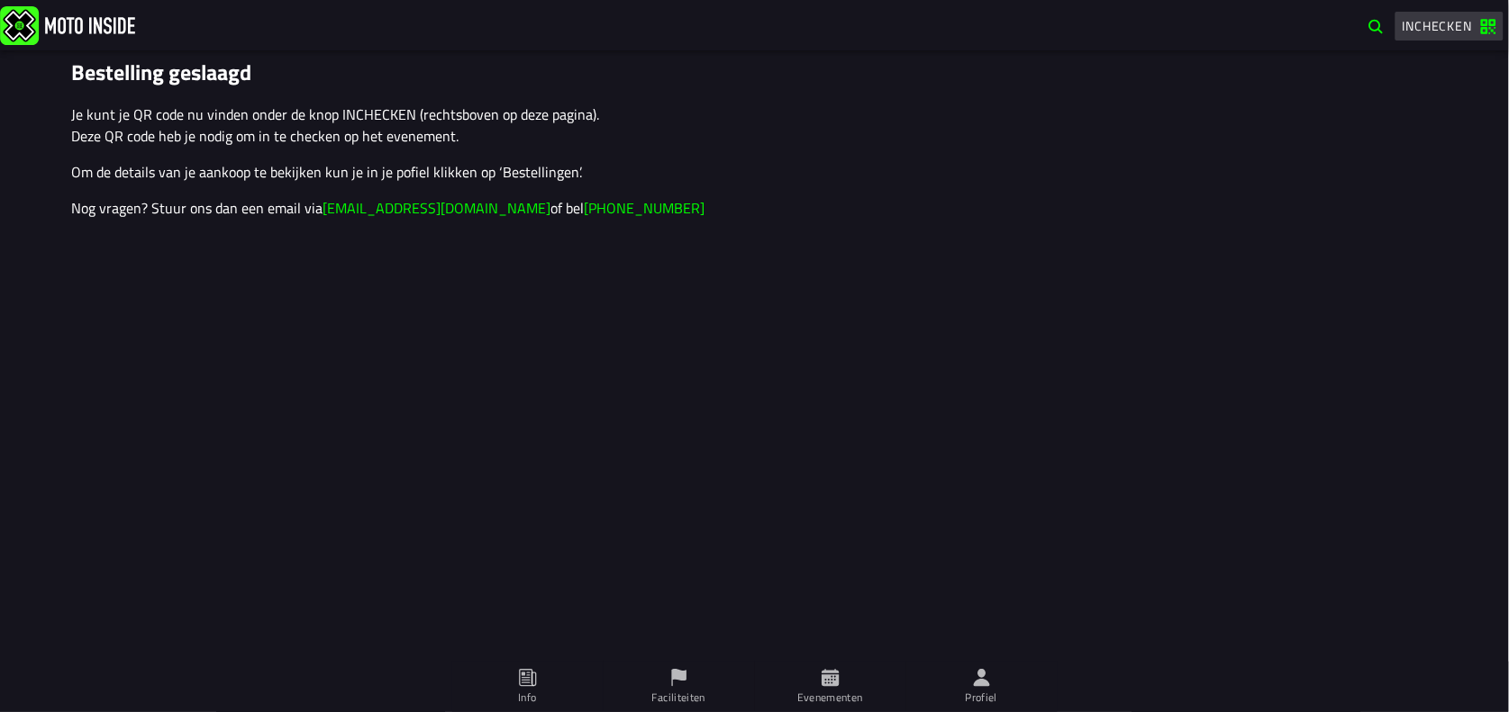
click at [1437, 26] on span "Inchecken" at bounding box center [1437, 25] width 70 height 19
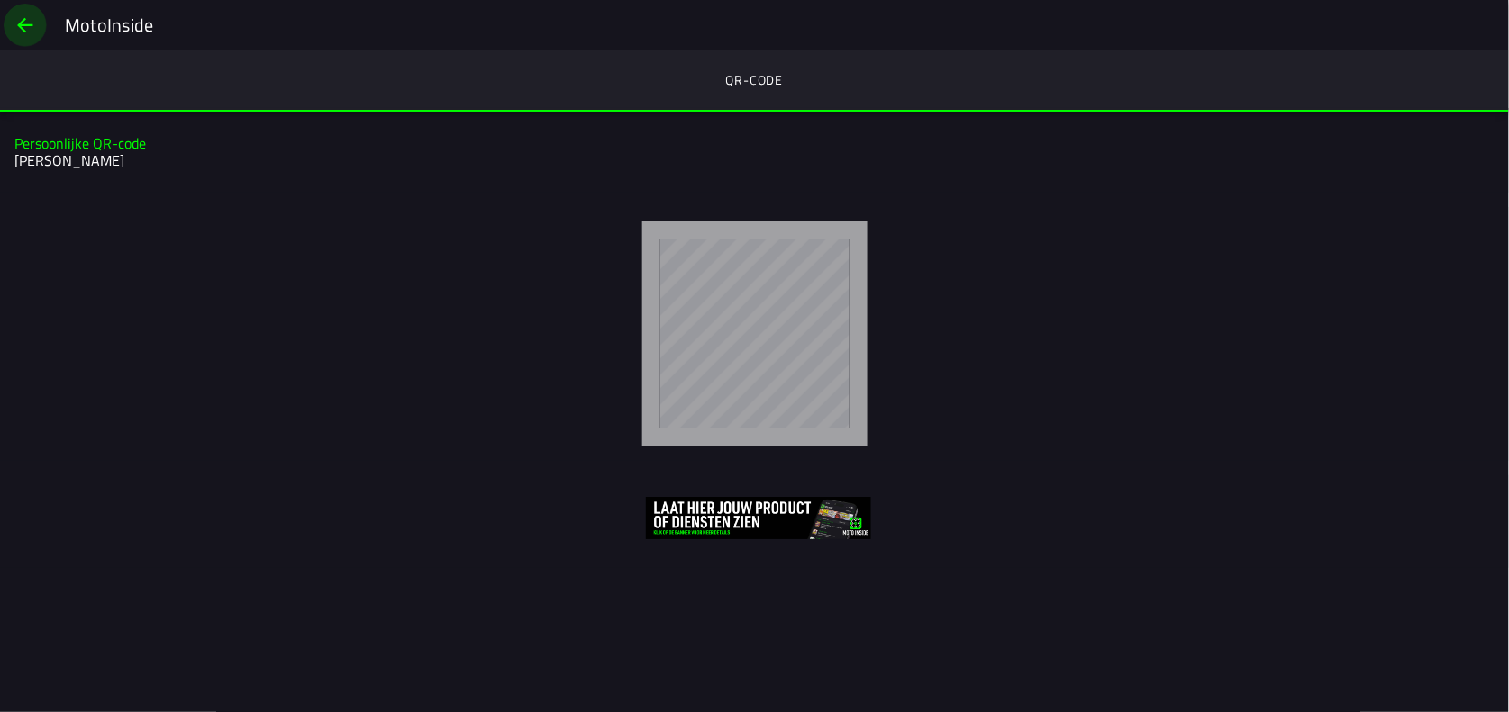
click at [24, 25] on span "back" at bounding box center [25, 25] width 22 height 43
